Goal: Find specific page/section: Find specific page/section

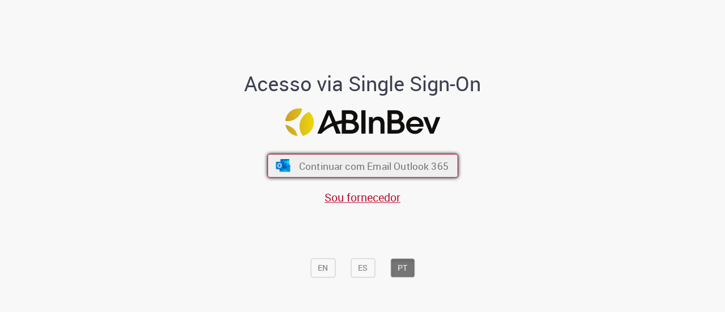
click at [355, 173] on button "Continuar com Email Outlook 365" at bounding box center [362, 166] width 191 height 24
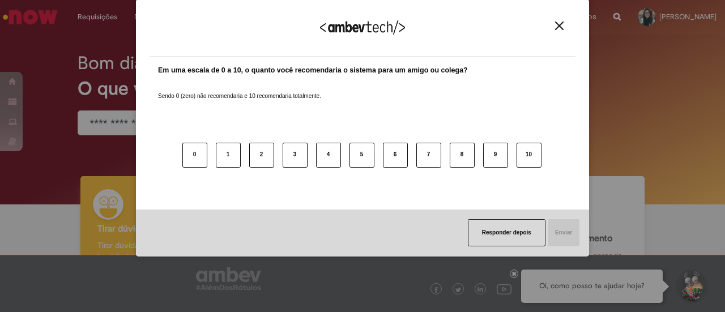
drag, startPoint x: 568, startPoint y: 25, endPoint x: 558, endPoint y: 25, distance: 10.2
click at [558, 25] on div "Agradecemos seu feedback!" at bounding box center [363, 34] width 426 height 44
click at [558, 25] on img "Close" at bounding box center [559, 26] width 8 height 8
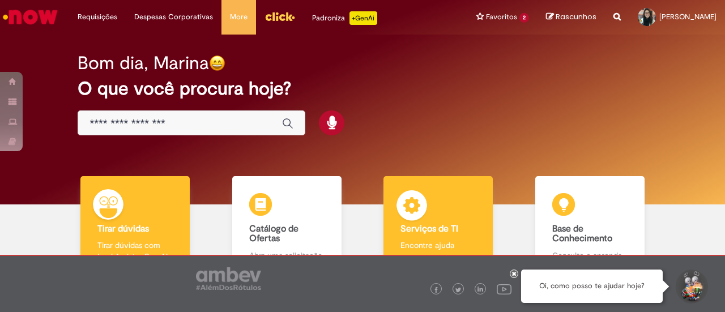
click at [458, 227] on h4 "Serviços de TI" at bounding box center [438, 229] width 75 height 10
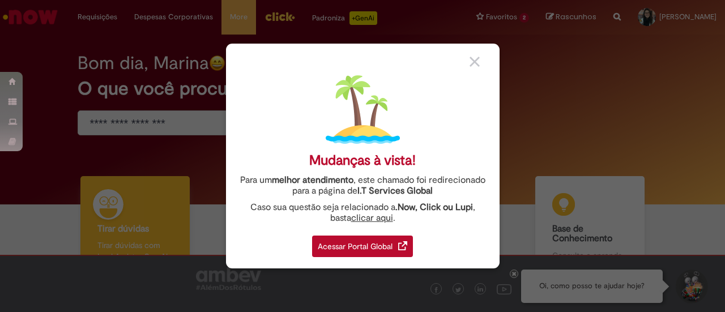
click at [375, 249] on div "Acessar Portal Global" at bounding box center [362, 247] width 101 height 22
